Goal: Information Seeking & Learning: Learn about a topic

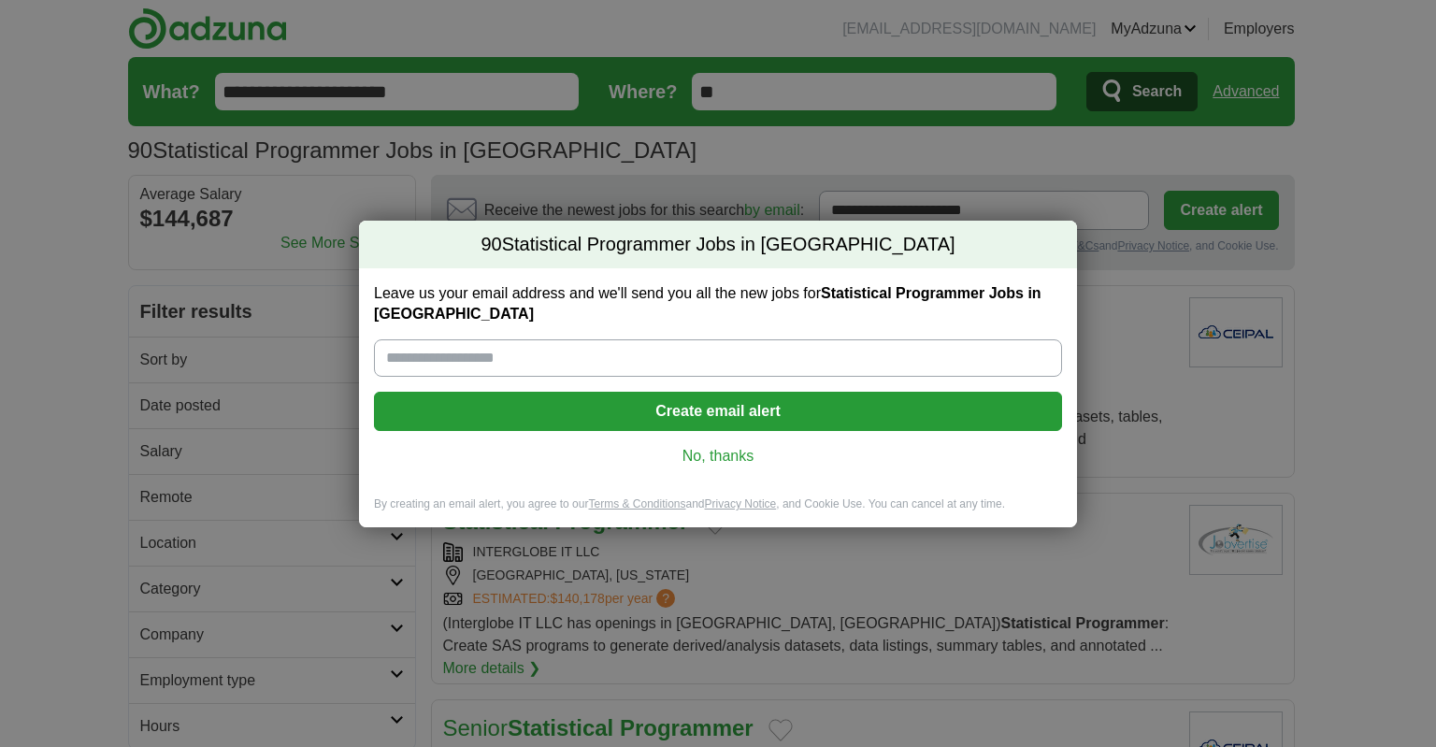
click at [719, 462] on link "No, thanks" at bounding box center [718, 456] width 658 height 21
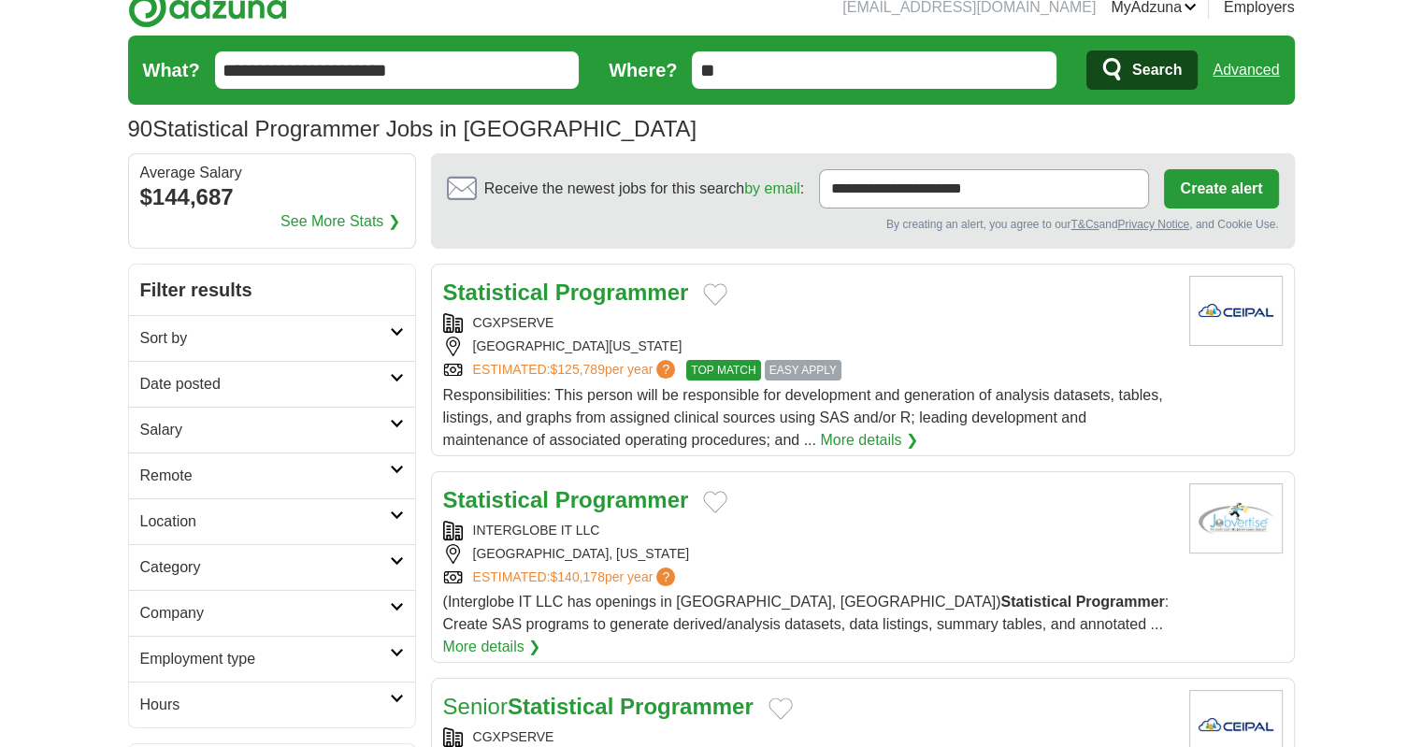
scroll to position [30, 0]
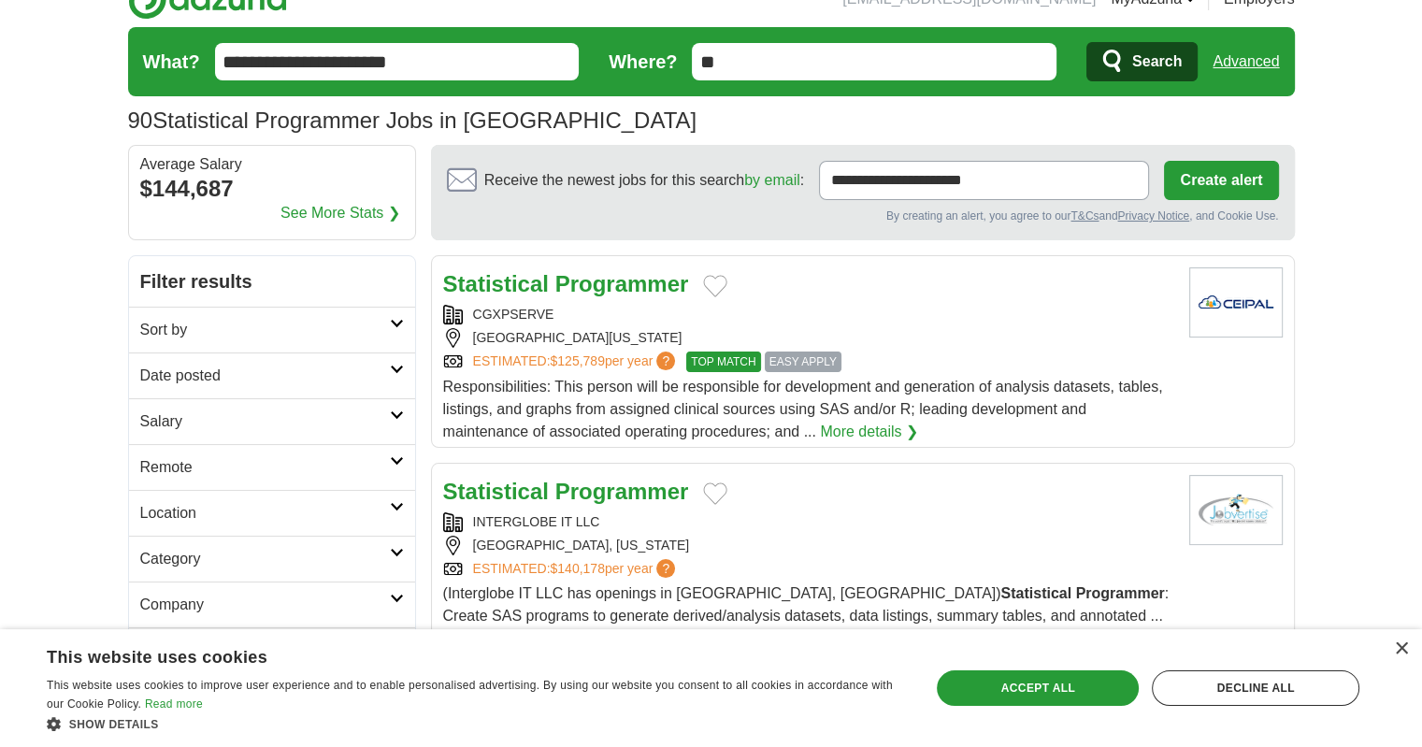
click at [378, 515] on h2 "Location" at bounding box center [265, 513] width 250 height 22
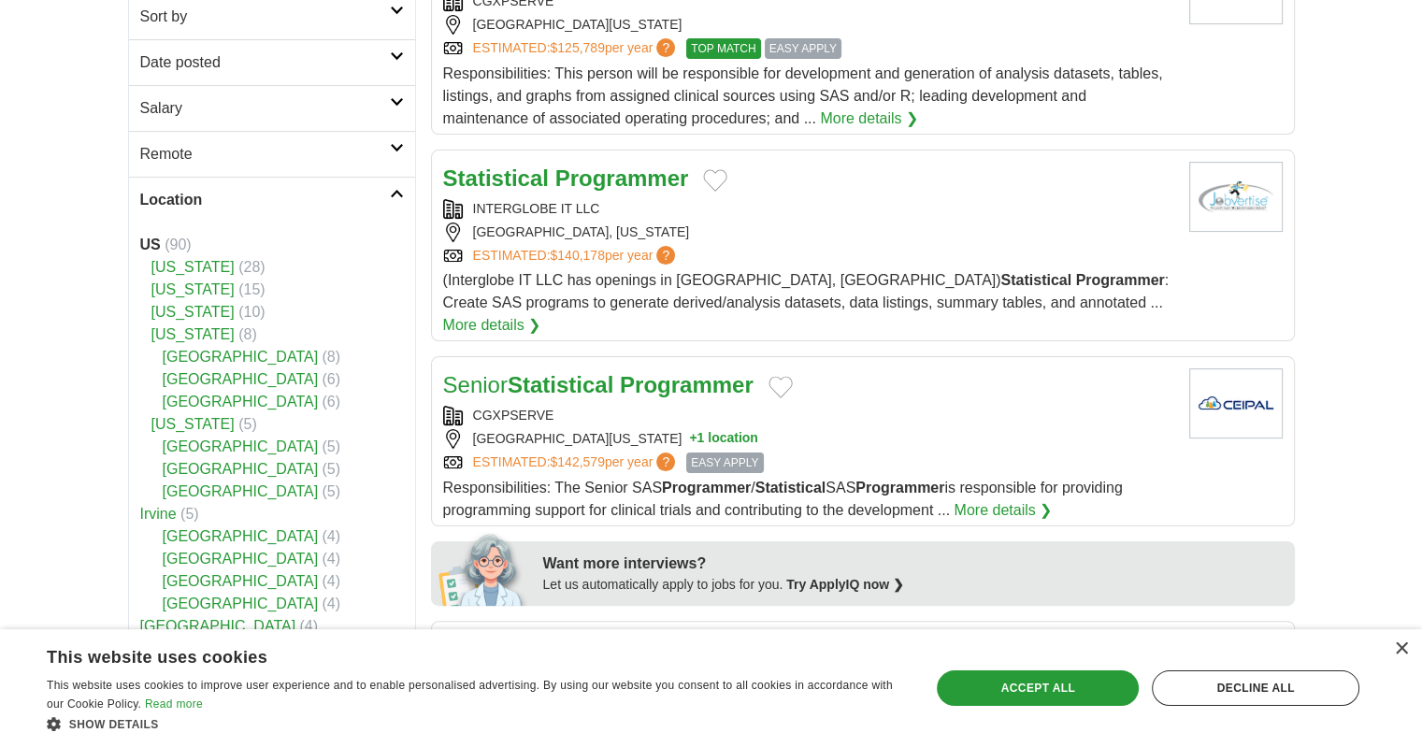
scroll to position [344, 0]
click at [190, 268] on link "[US_STATE]" at bounding box center [192, 266] width 83 height 16
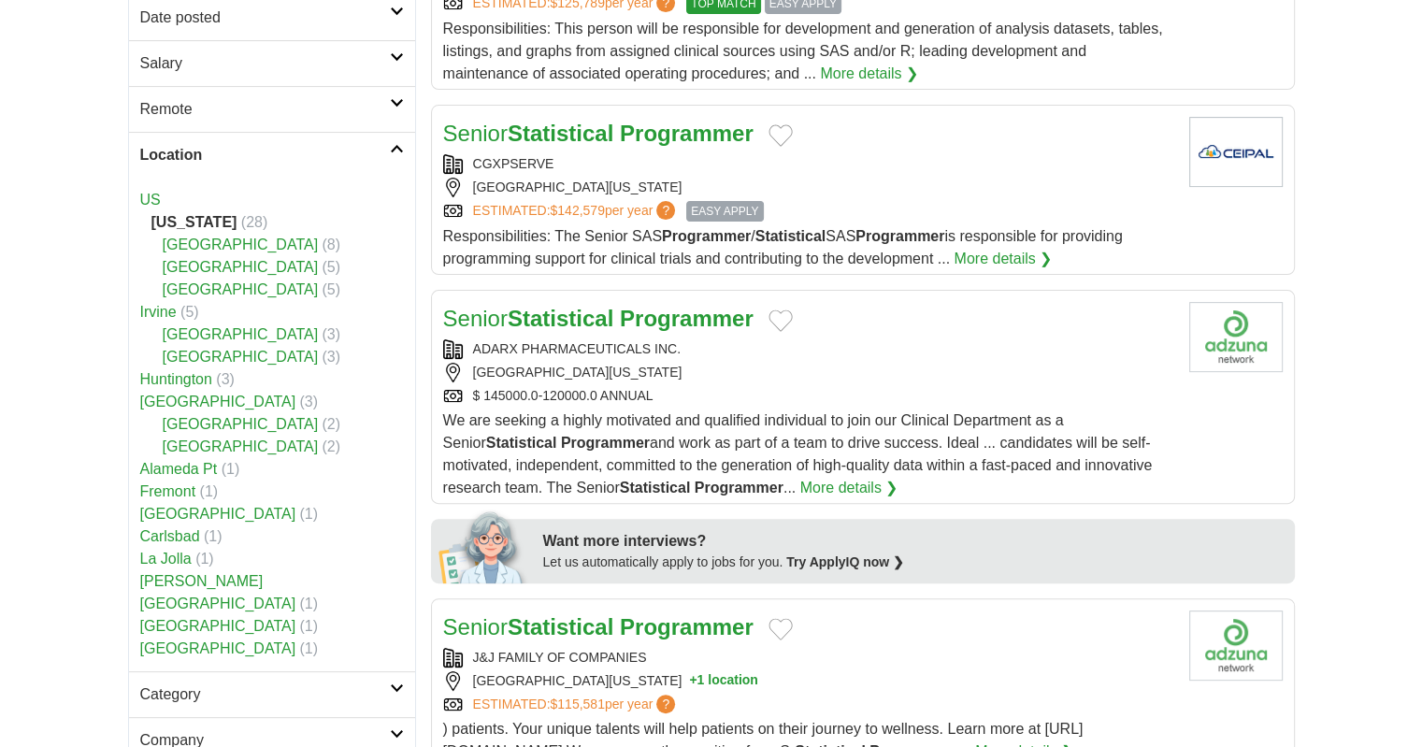
scroll to position [389, 0]
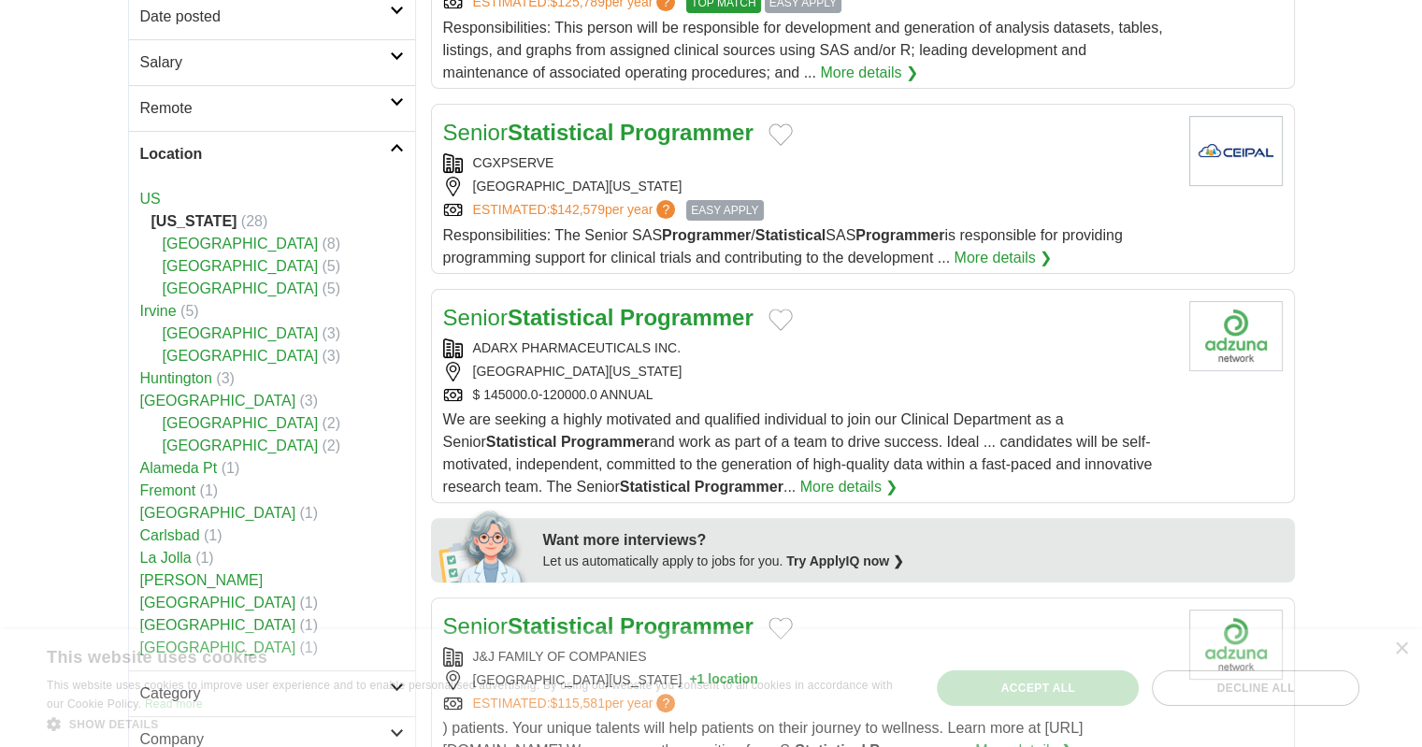
click at [158, 309] on link "Irvine" at bounding box center [158, 311] width 36 height 16
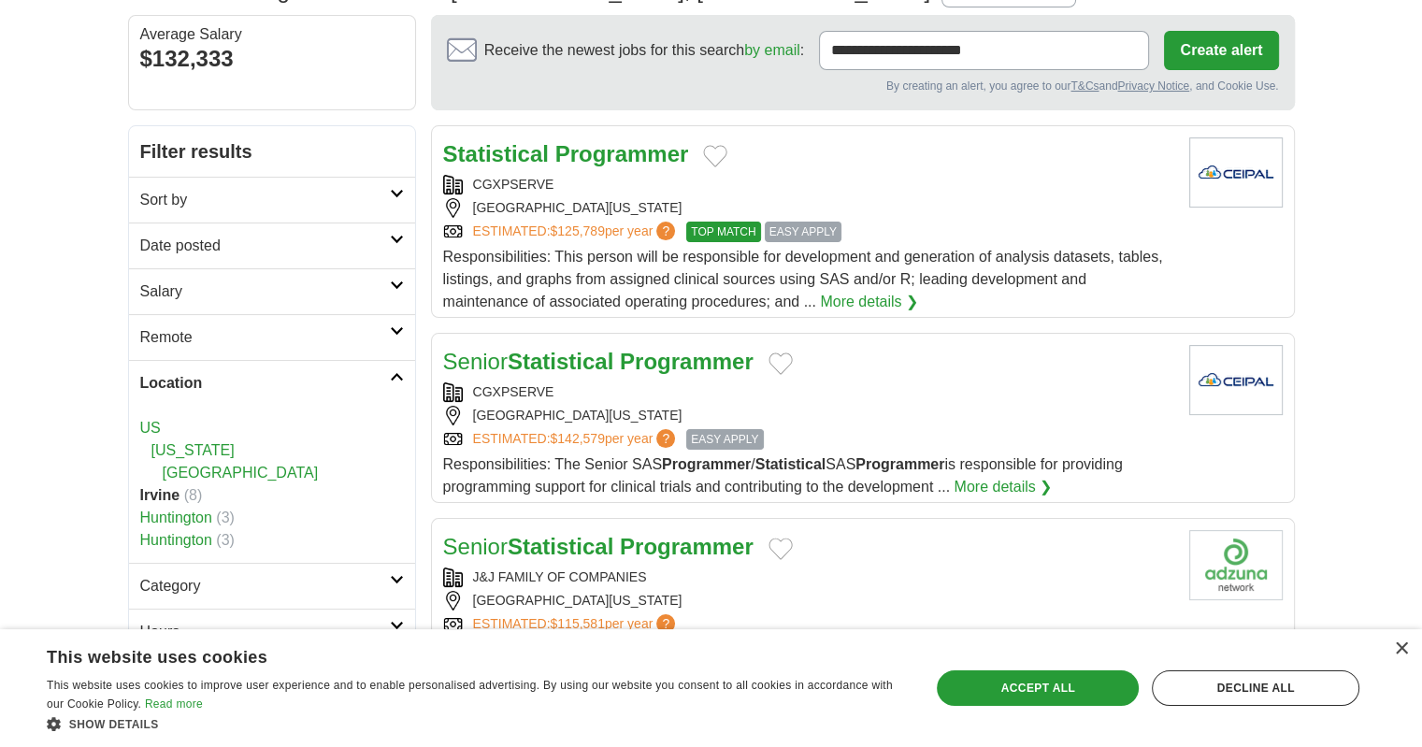
scroll to position [134, 0]
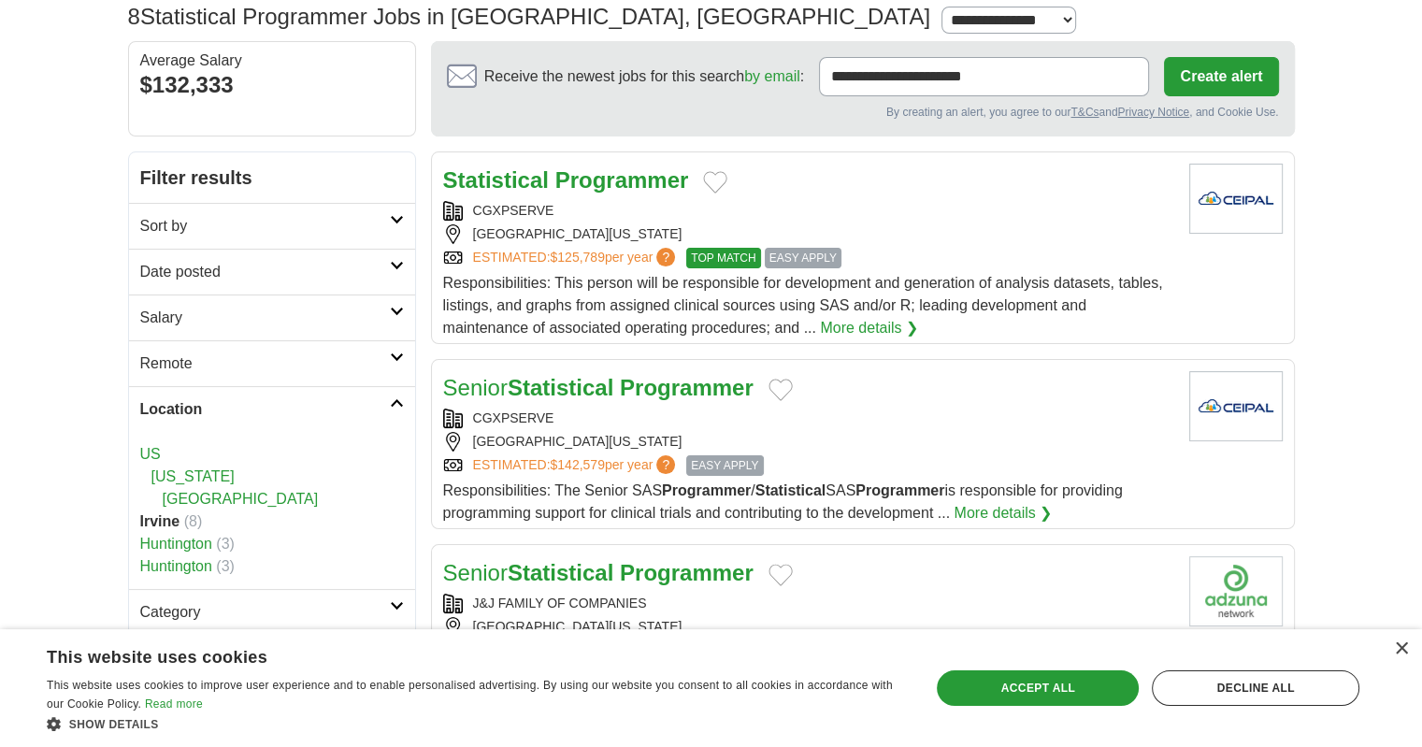
click at [146, 446] on link "US" at bounding box center [150, 454] width 21 height 16
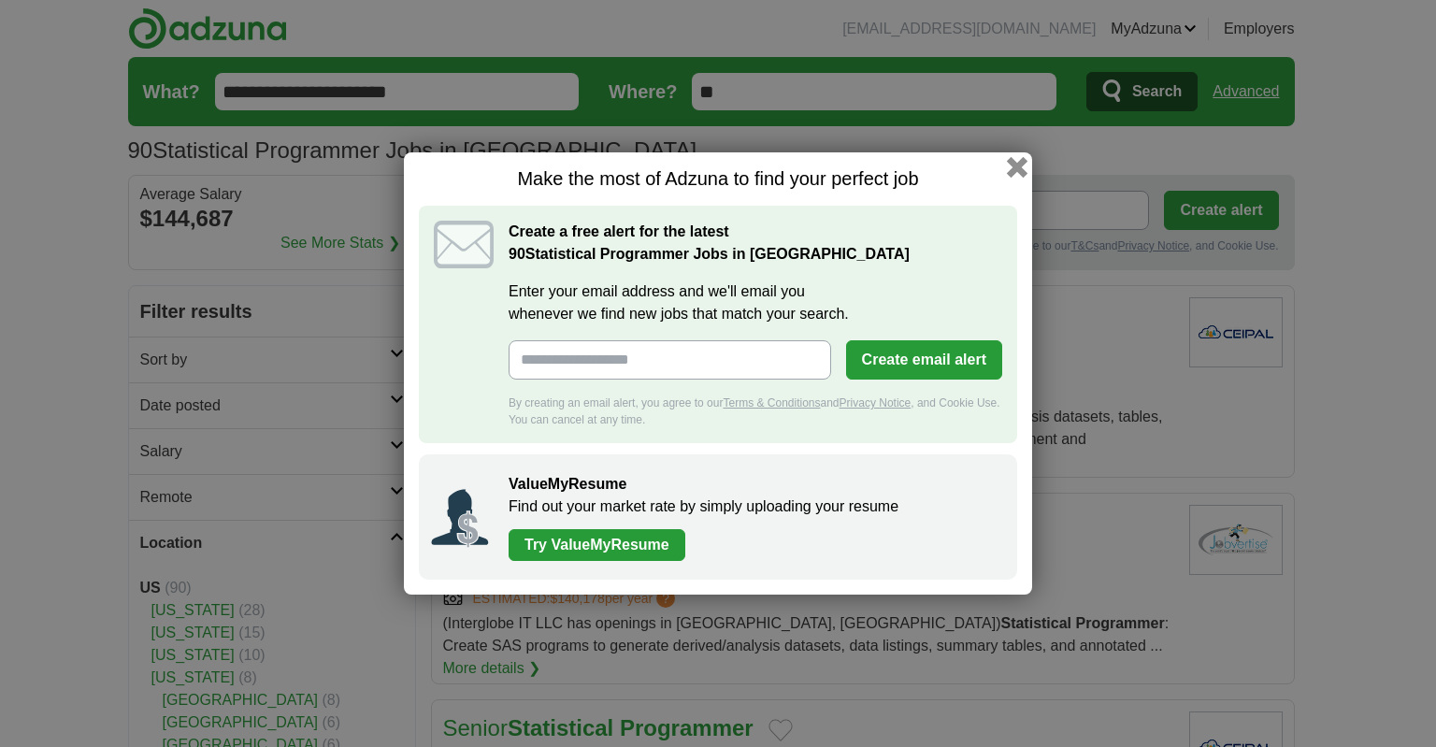
click at [1020, 169] on button "button" at bounding box center [1017, 167] width 21 height 21
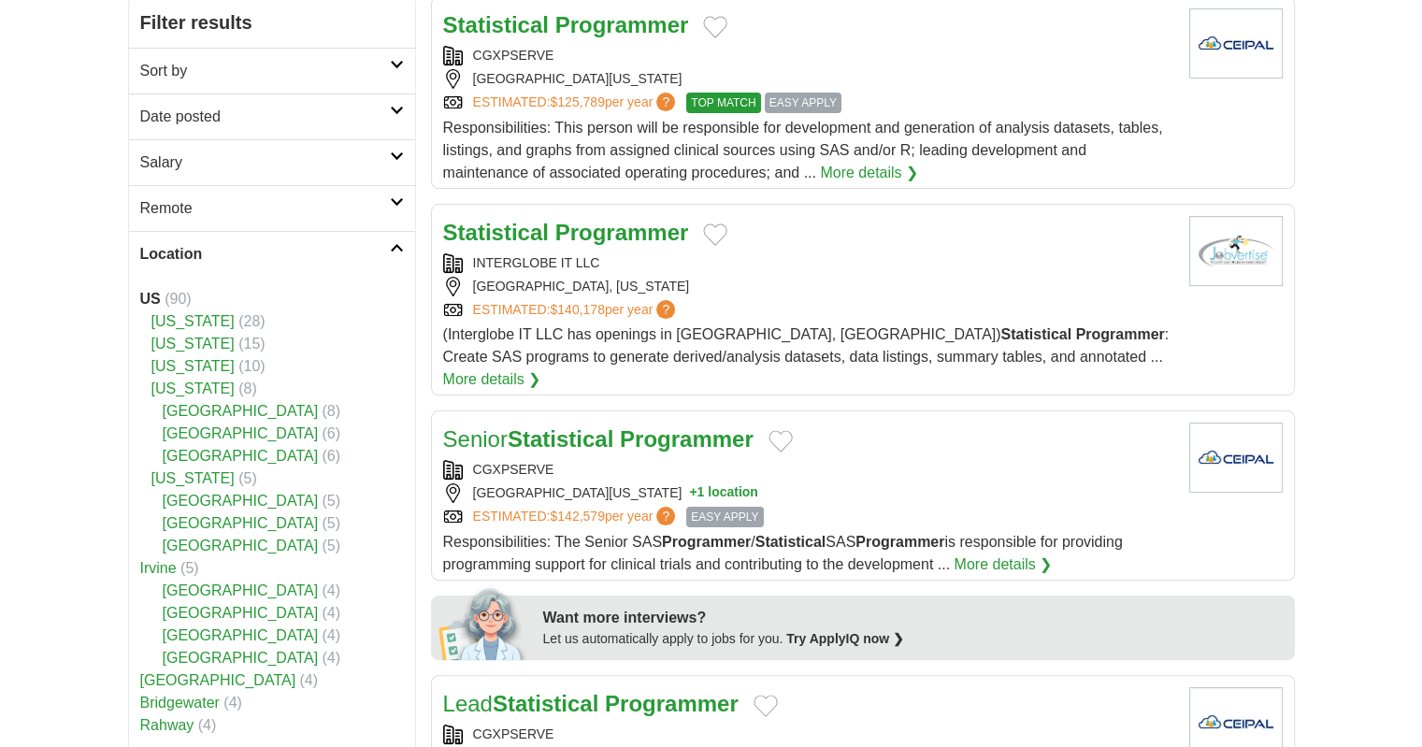
scroll to position [290, 0]
click at [184, 408] on link "[GEOGRAPHIC_DATA]" at bounding box center [241, 410] width 156 height 16
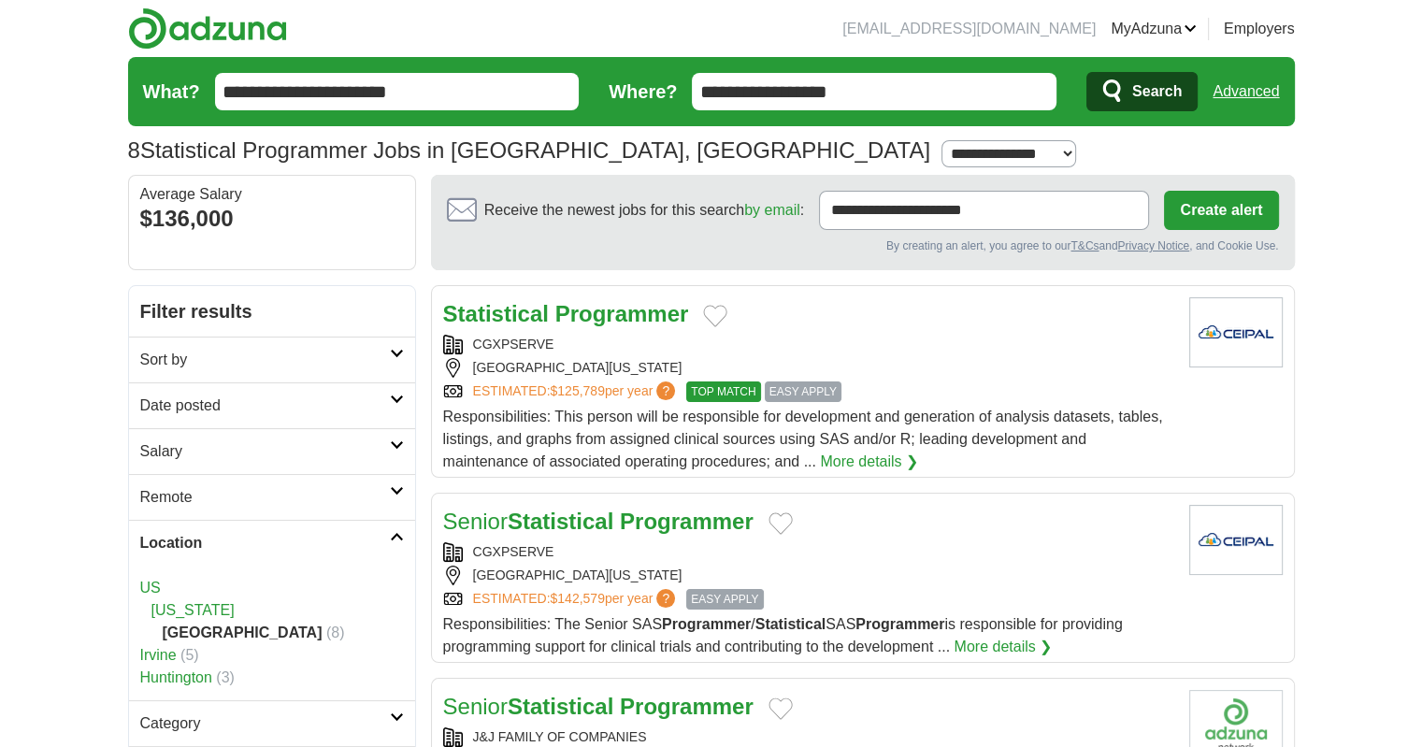
scroll to position [107, 0]
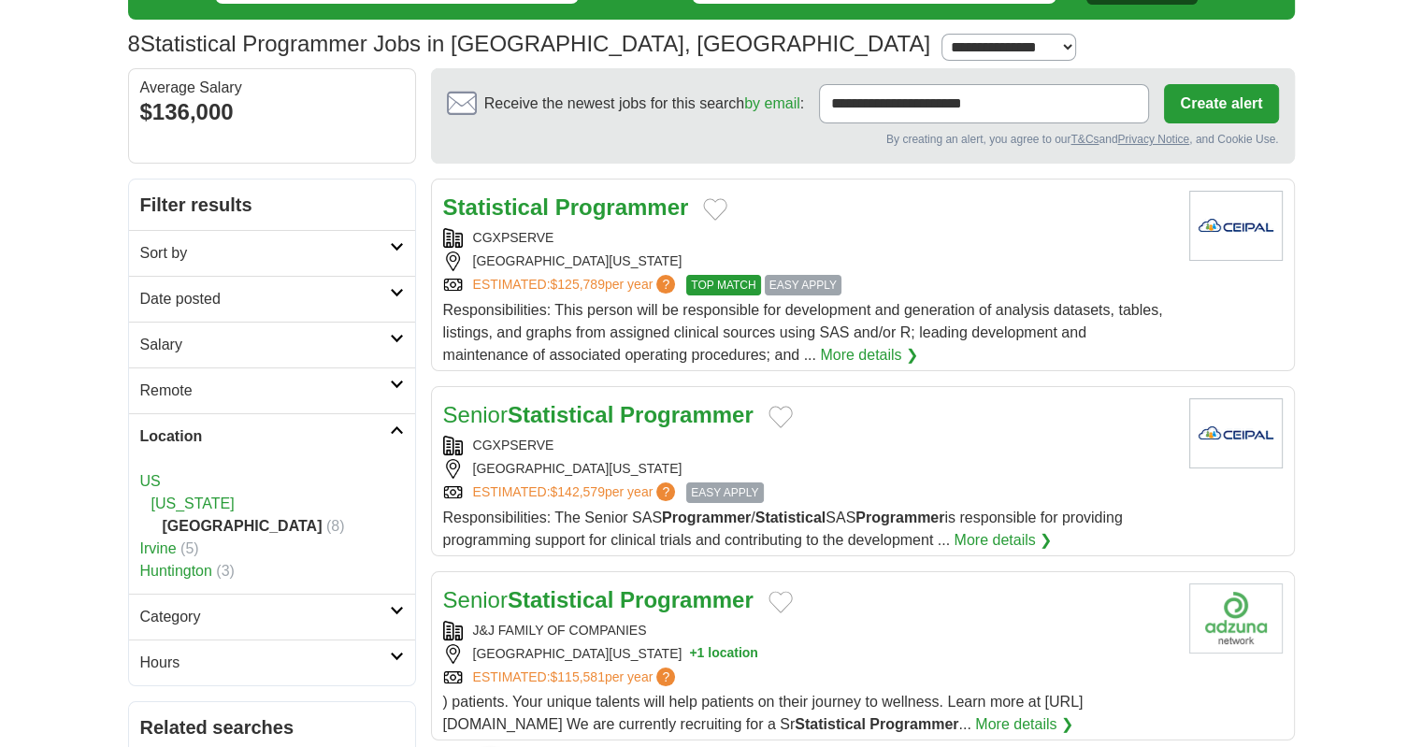
click at [156, 565] on link "Huntington" at bounding box center [176, 571] width 72 height 16
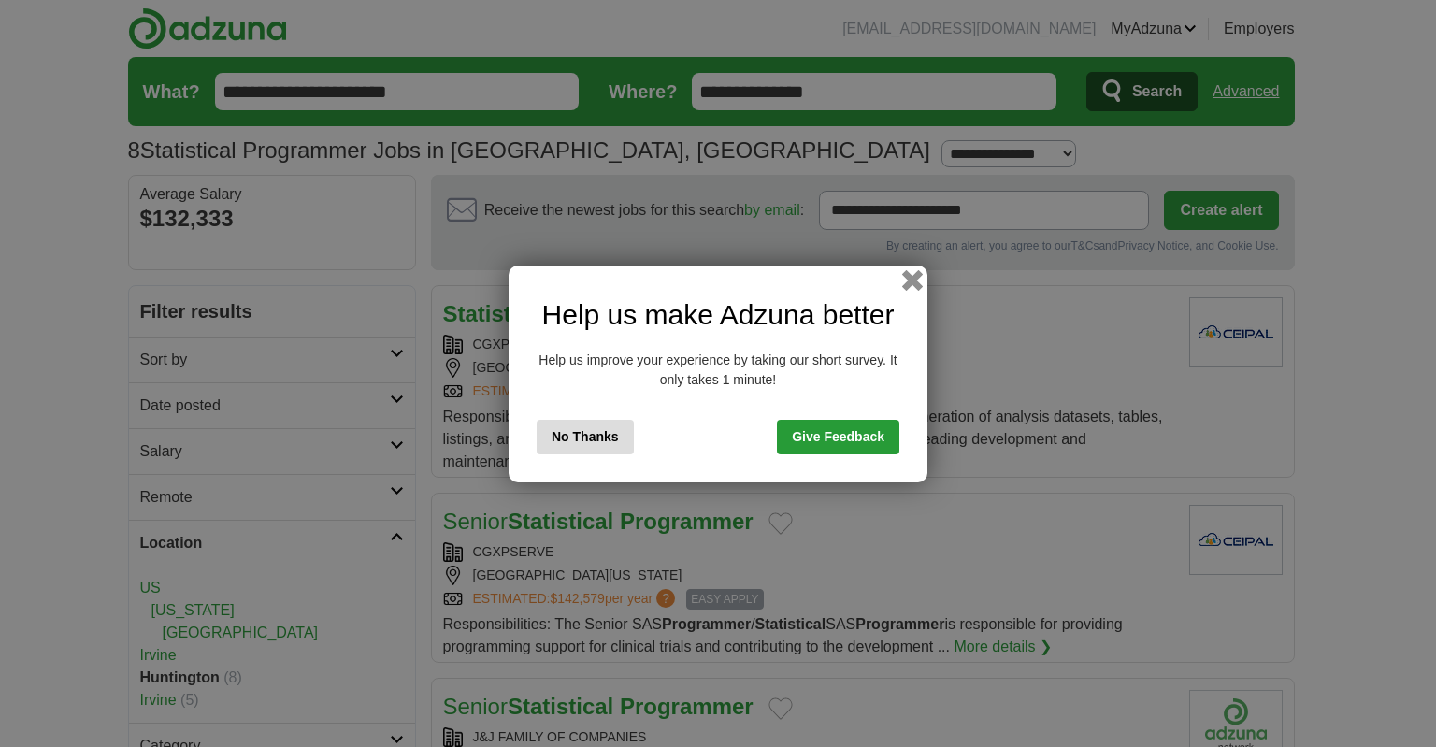
click at [910, 277] on button "button" at bounding box center [912, 279] width 21 height 21
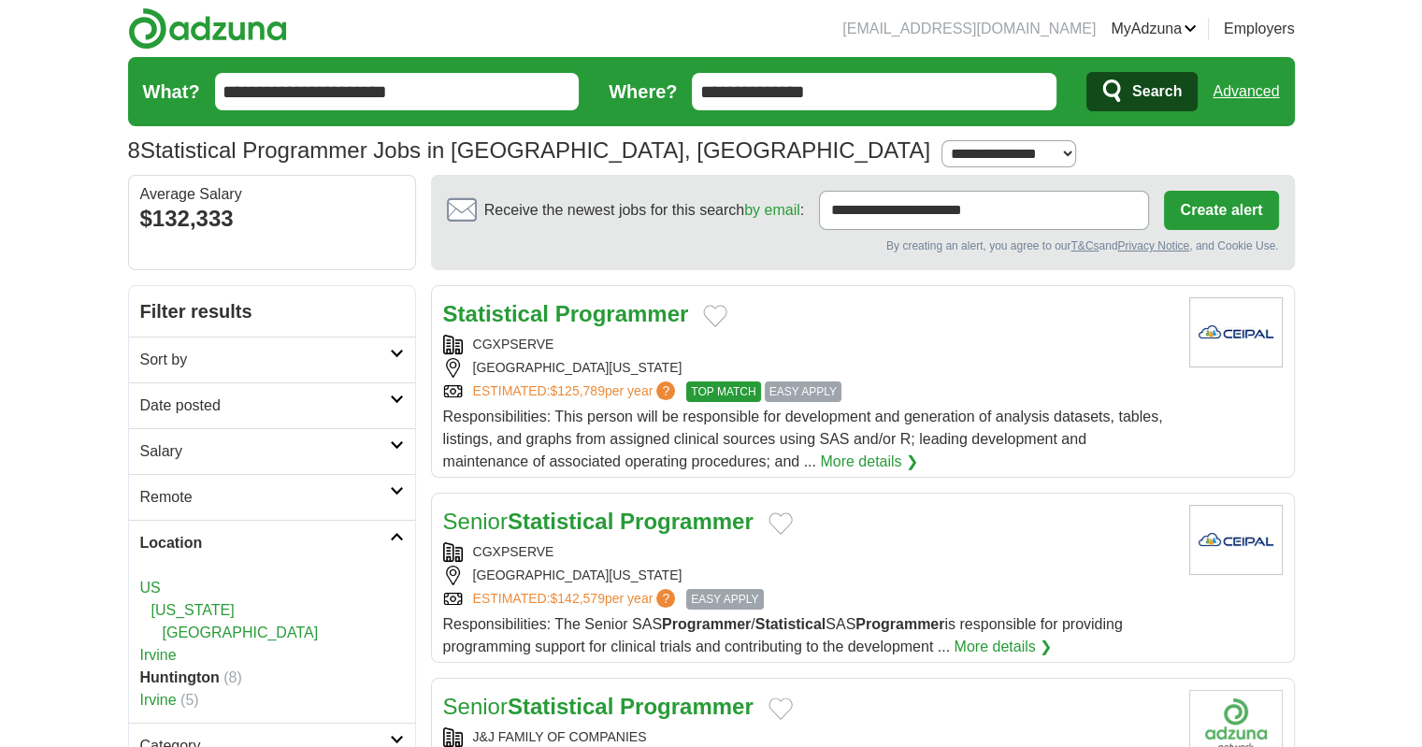
click at [578, 307] on strong "Programmer" at bounding box center [622, 313] width 134 height 25
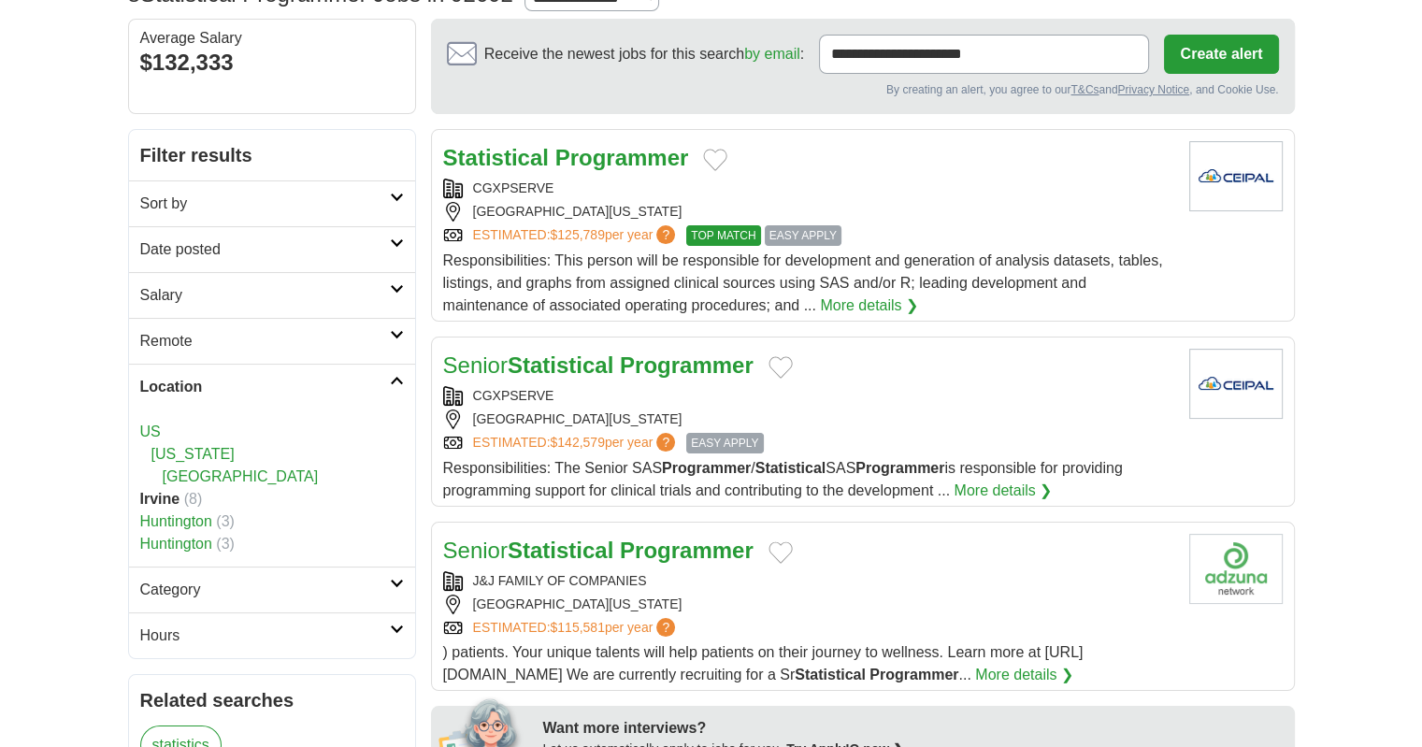
scroll to position [158, 0]
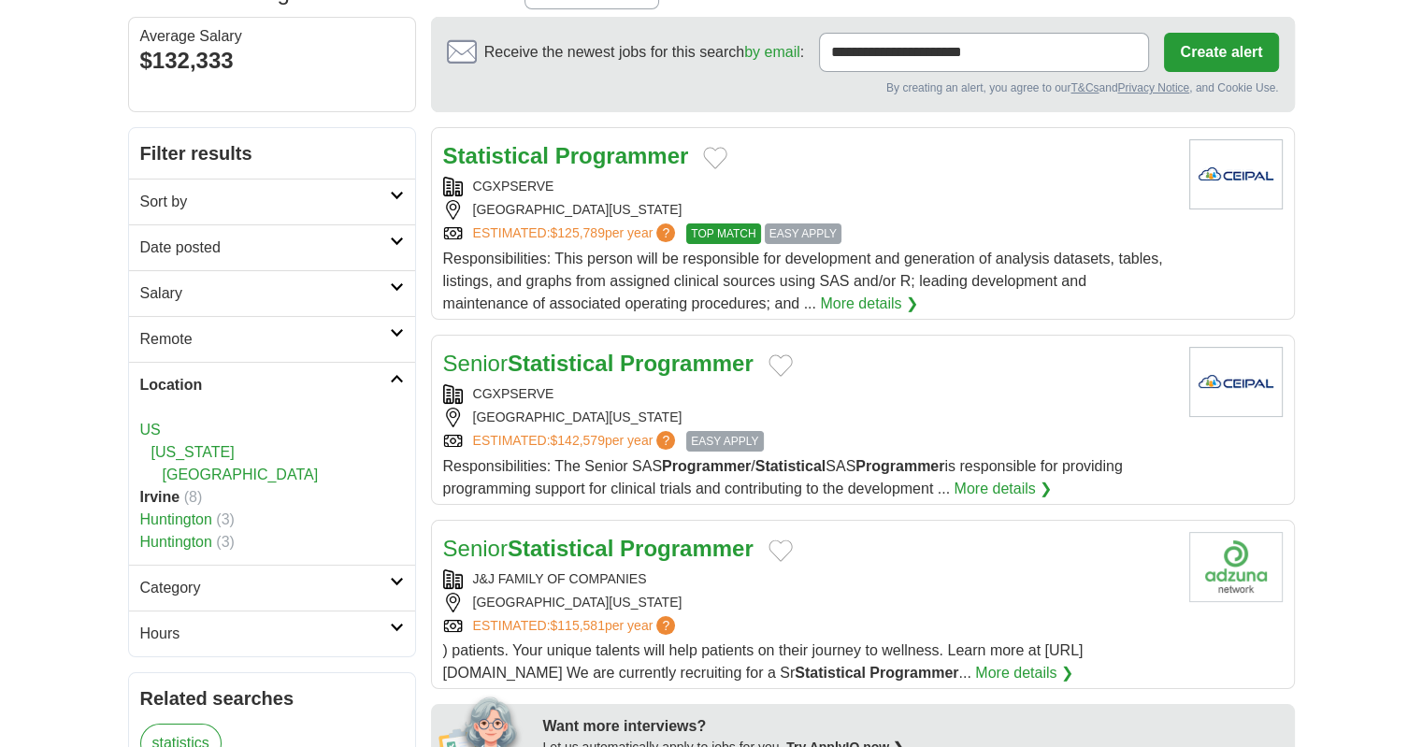
click at [204, 520] on link "Huntington" at bounding box center [176, 519] width 72 height 16
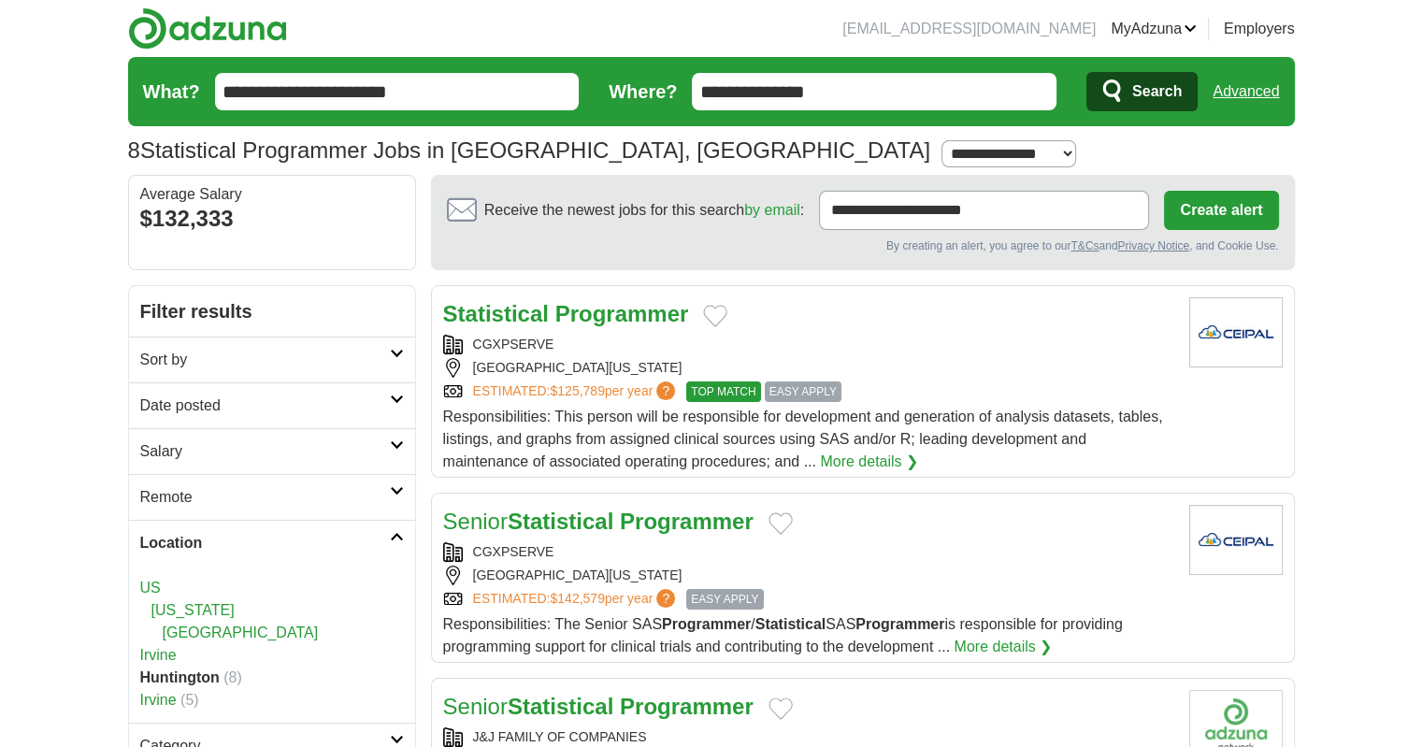
click at [525, 517] on strong "Statistical" at bounding box center [561, 520] width 106 height 25
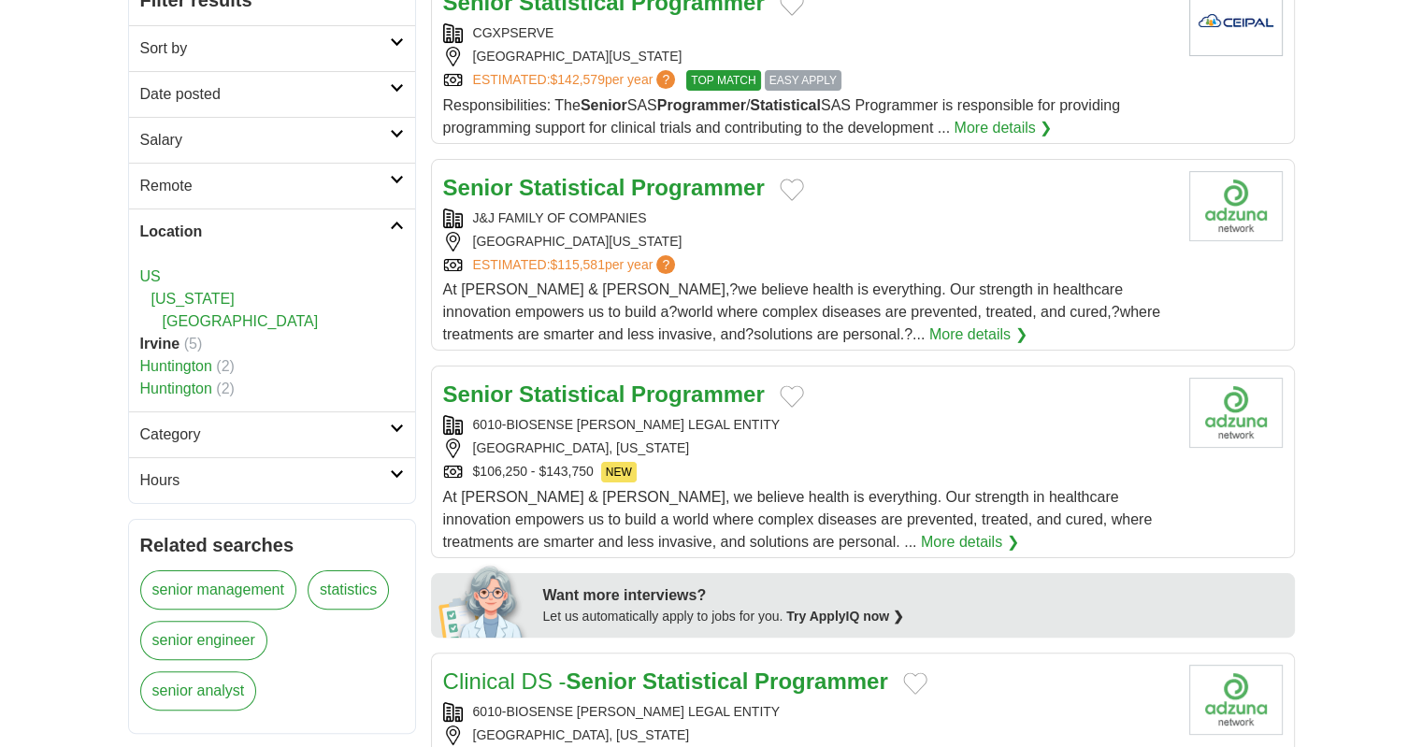
scroll to position [314, 0]
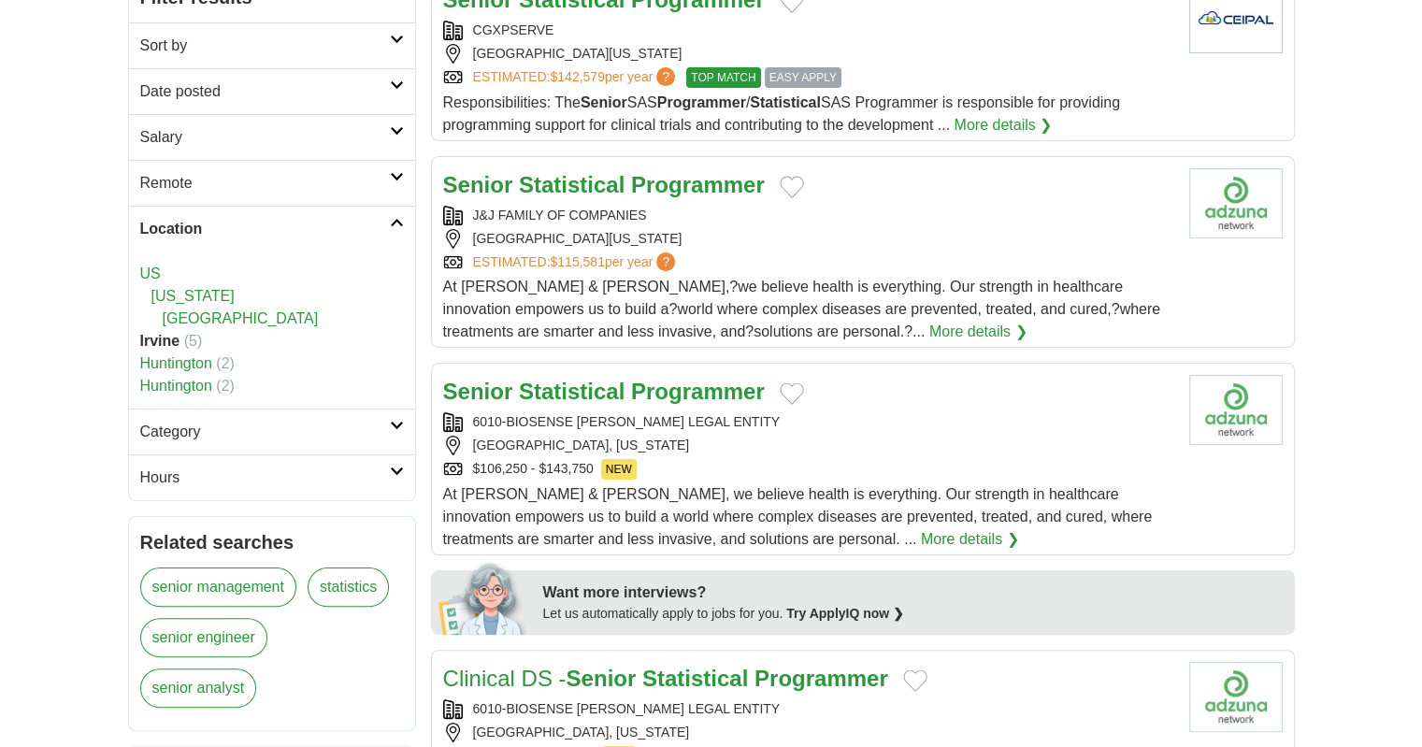
click at [153, 357] on link "Huntington" at bounding box center [176, 363] width 72 height 16
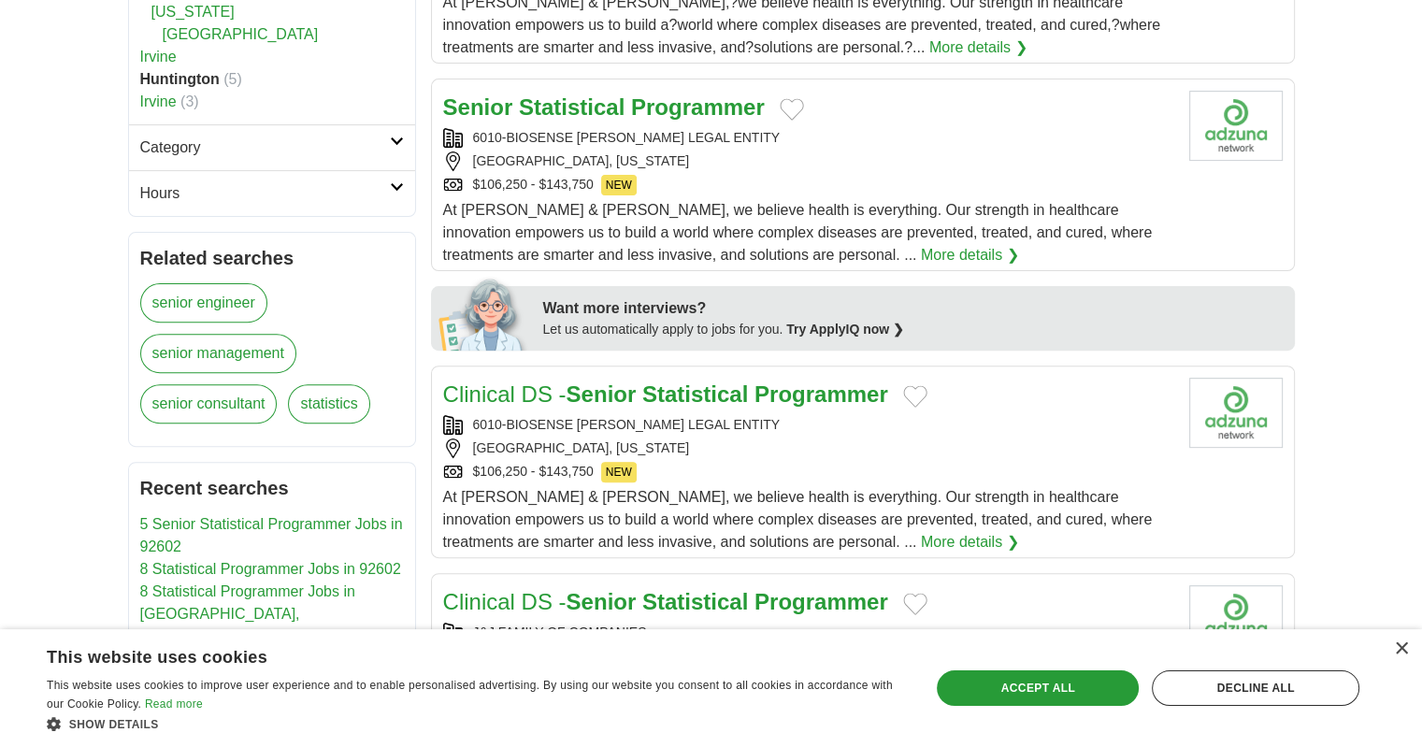
scroll to position [599, 0]
click at [695, 150] on div "[GEOGRAPHIC_DATA], [US_STATE]" at bounding box center [808, 160] width 731 height 20
